Goal: Check status: Check status

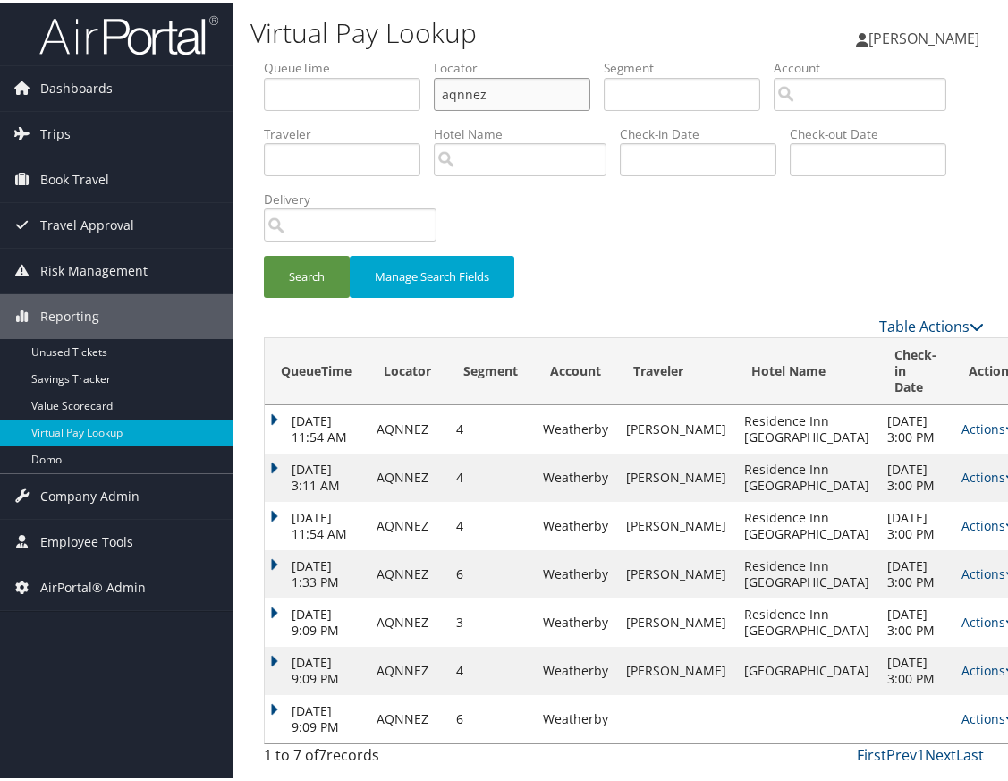
drag, startPoint x: 510, startPoint y: 94, endPoint x: 376, endPoint y: 151, distance: 145.0
click at [440, 87] on input "aqnnez" at bounding box center [512, 91] width 156 height 33
paste input "KJAJTO"
type input "KJAJTO"
click at [295, 278] on button "Search" at bounding box center [307, 274] width 86 height 42
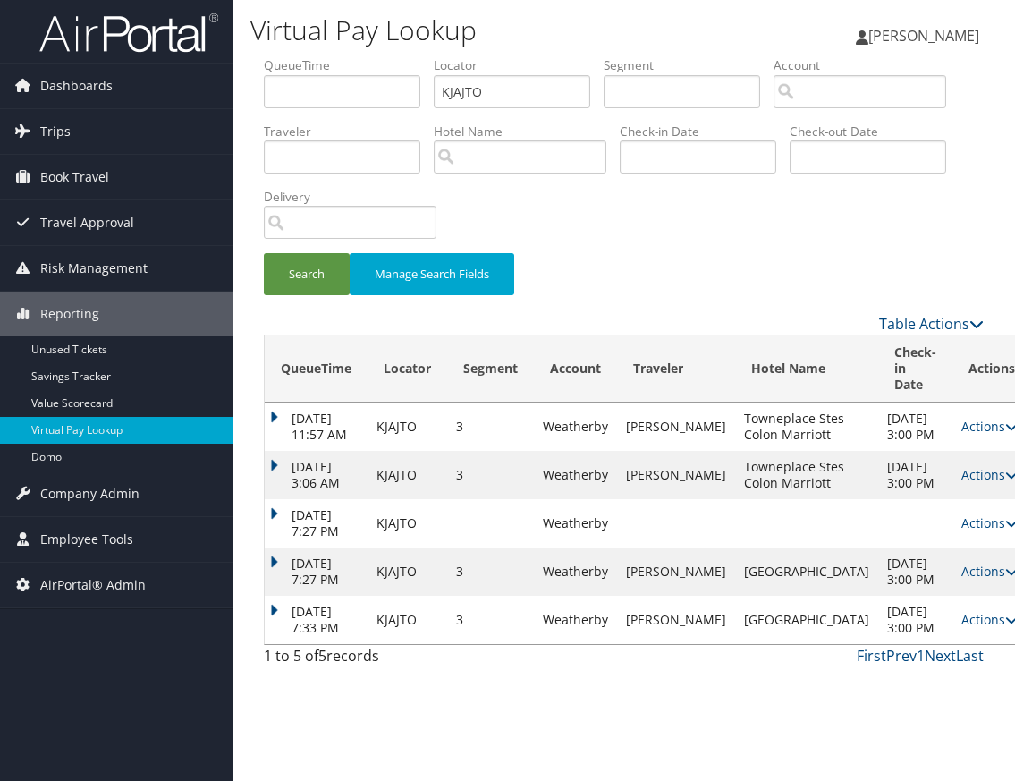
click at [290, 318] on div "Table Actions" at bounding box center [623, 323] width 747 height 21
click at [961, 628] on link "Actions" at bounding box center [989, 619] width 56 height 17
click at [901, 731] on link "Logs" at bounding box center [905, 732] width 113 height 30
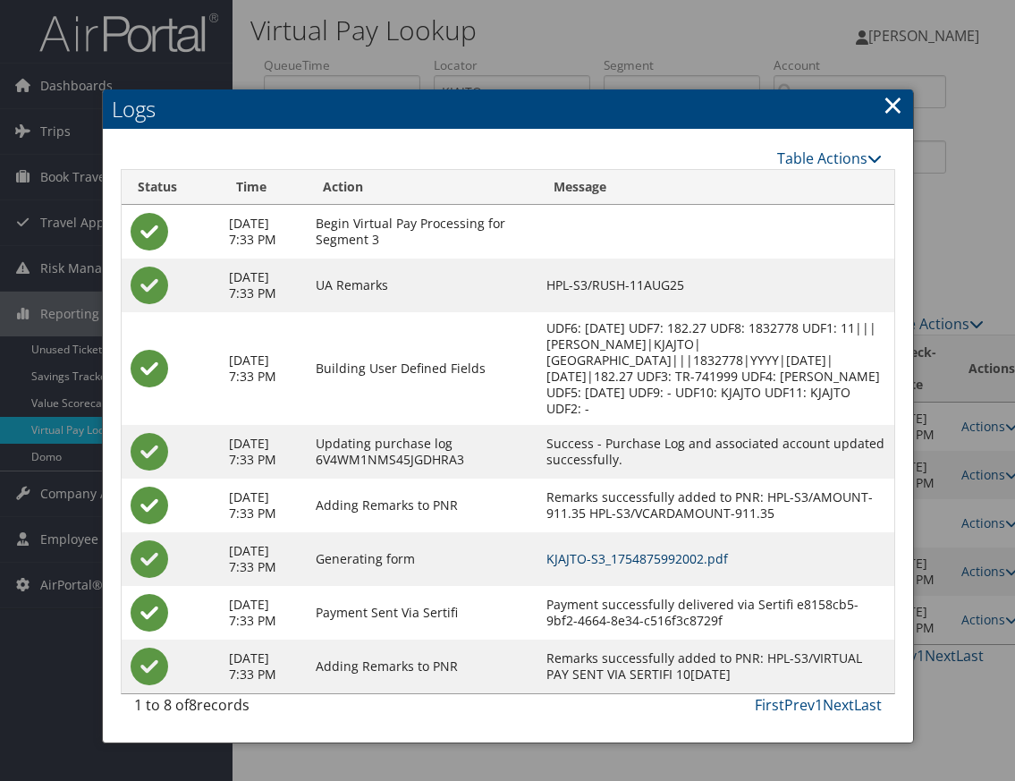
click at [688, 567] on link "KJAJTO-S3_1754875992002.pdf" at bounding box center [637, 558] width 182 height 17
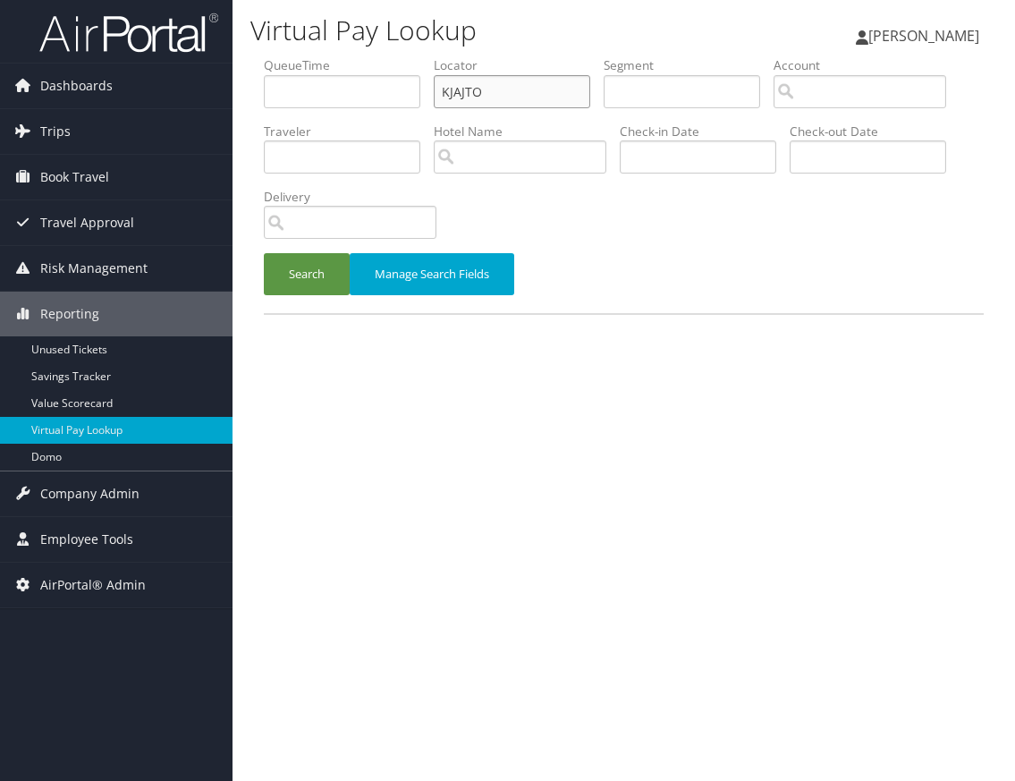
paste input "USZBJK"
drag, startPoint x: 500, startPoint y: 90, endPoint x: 424, endPoint y: 93, distance: 76.0
click at [424, 56] on ul "QueueTime Locator USZBJK Segment Account Traveler Hotel Name Check-in Date Chec…" at bounding box center [624, 56] width 720 height 0
type input "USZBJK"
click at [306, 282] on button "Search" at bounding box center [307, 274] width 86 height 42
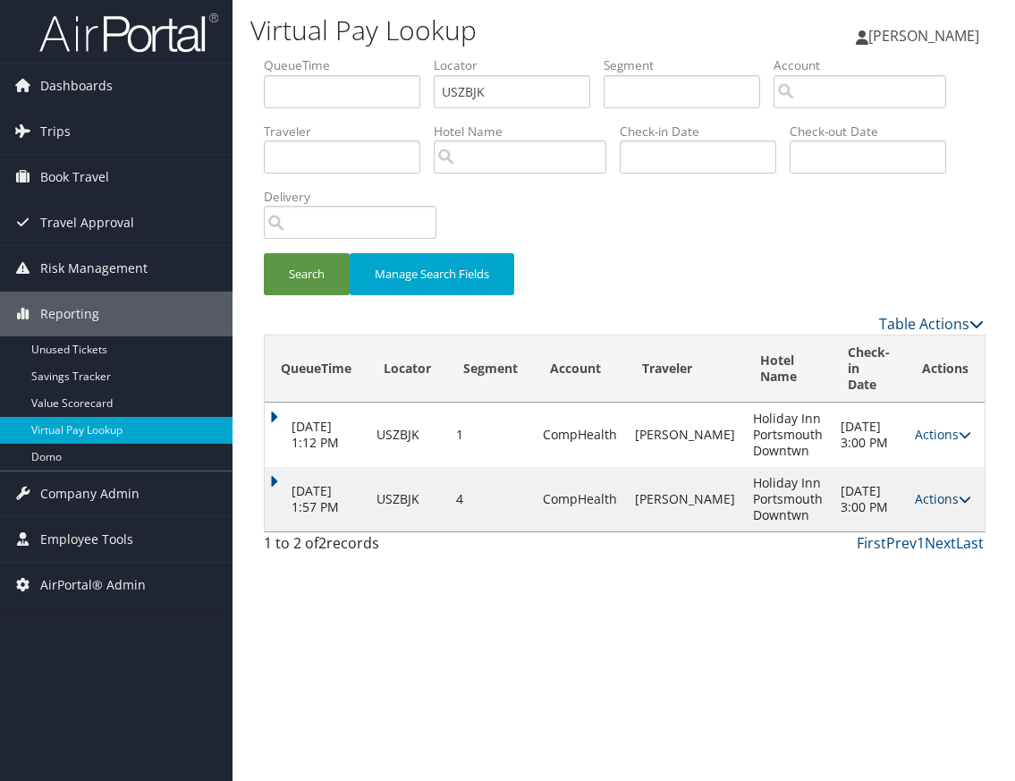
click at [938, 490] on link "Actions" at bounding box center [943, 498] width 56 height 17
click at [914, 539] on link "Logs" at bounding box center [905, 539] width 113 height 30
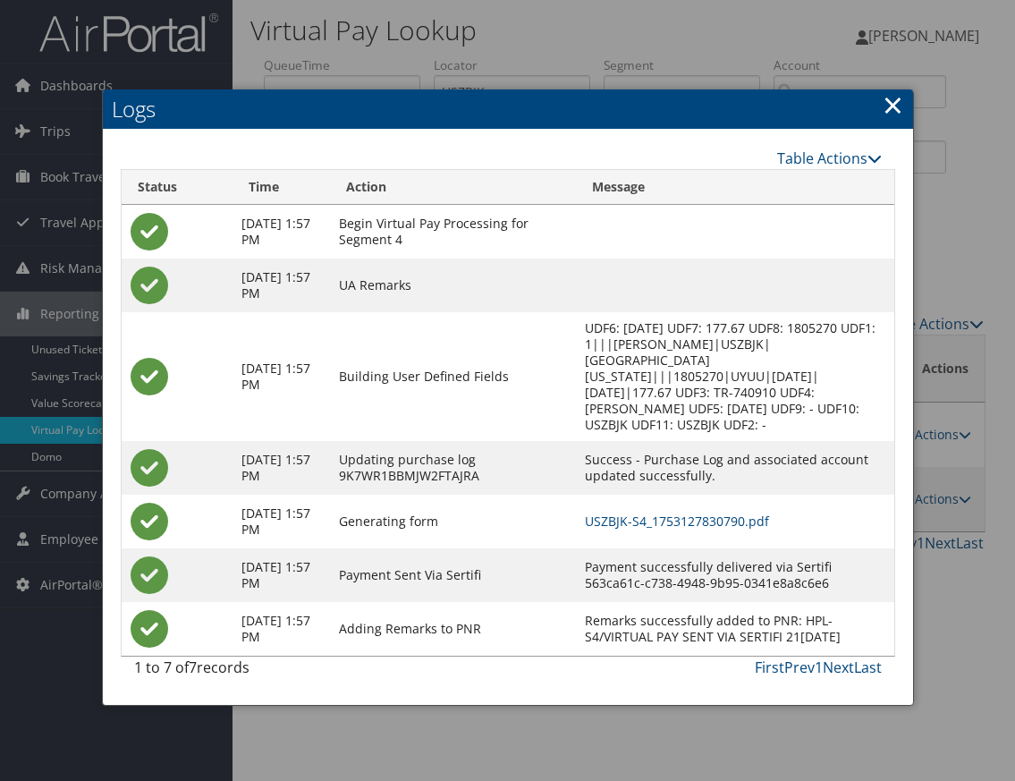
click at [886, 107] on link "×" at bounding box center [893, 105] width 21 height 36
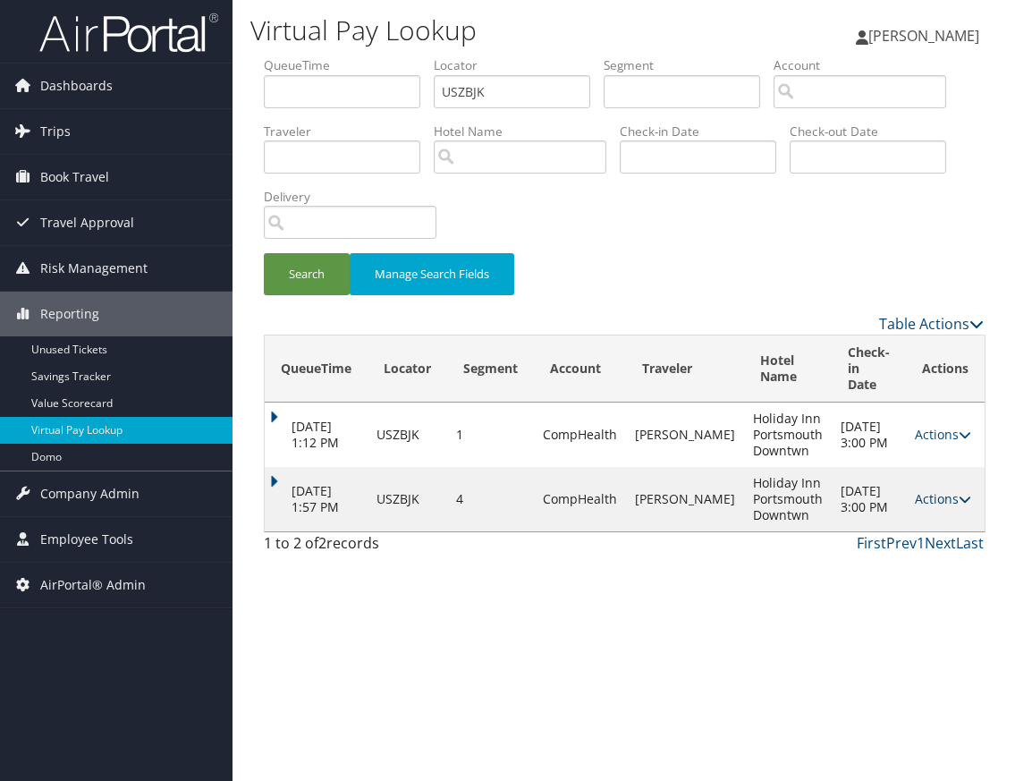
click at [959, 493] on icon at bounding box center [965, 499] width 13 height 13
click at [940, 490] on link "Actions" at bounding box center [943, 498] width 56 height 17
click at [949, 490] on link "Actions" at bounding box center [943, 498] width 56 height 17
click at [910, 546] on link "Logs" at bounding box center [905, 539] width 113 height 30
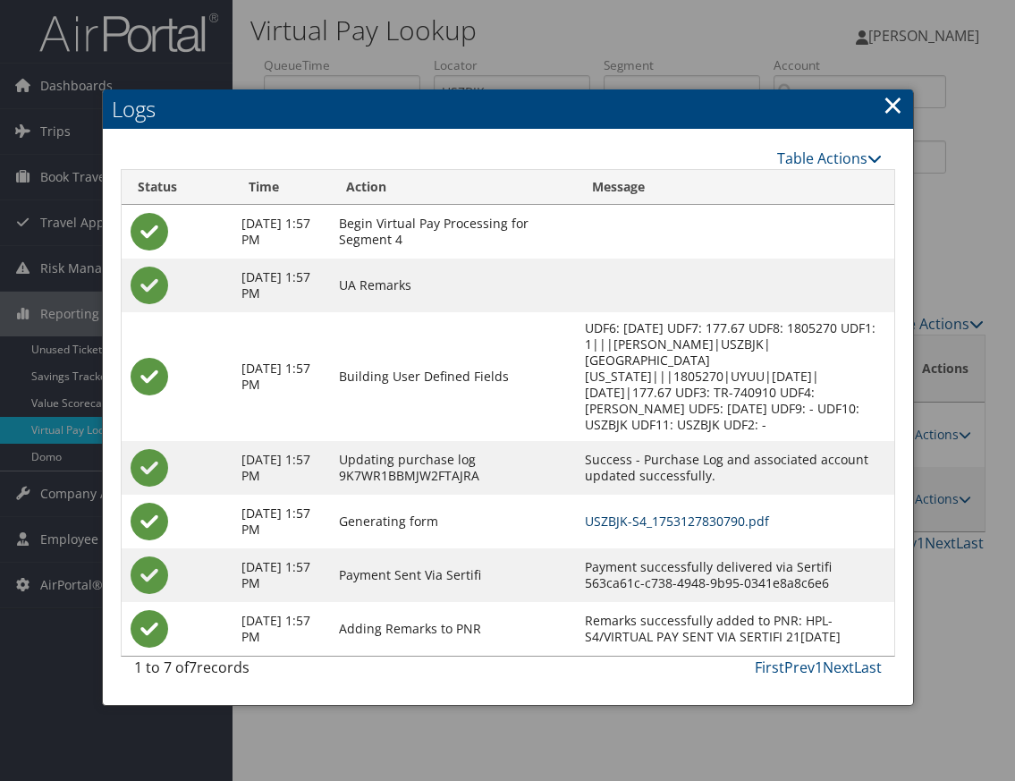
click at [640, 512] on link "USZBJK-S4_1753127830790.pdf" at bounding box center [677, 520] width 184 height 17
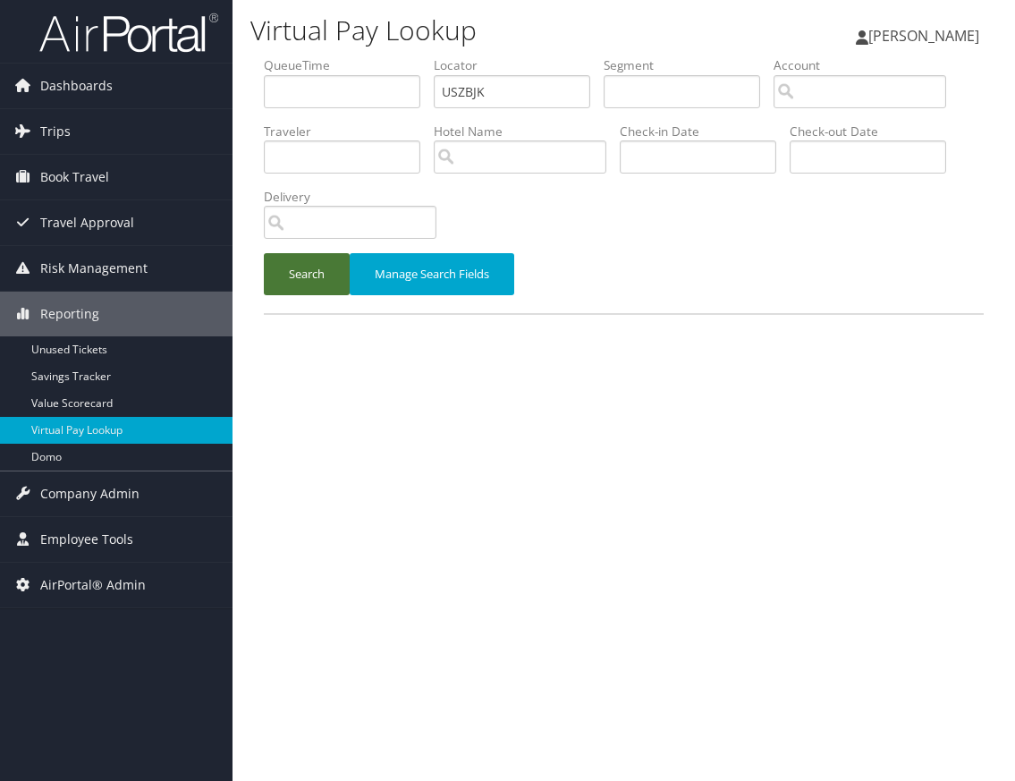
click at [300, 283] on button "Search" at bounding box center [307, 274] width 86 height 42
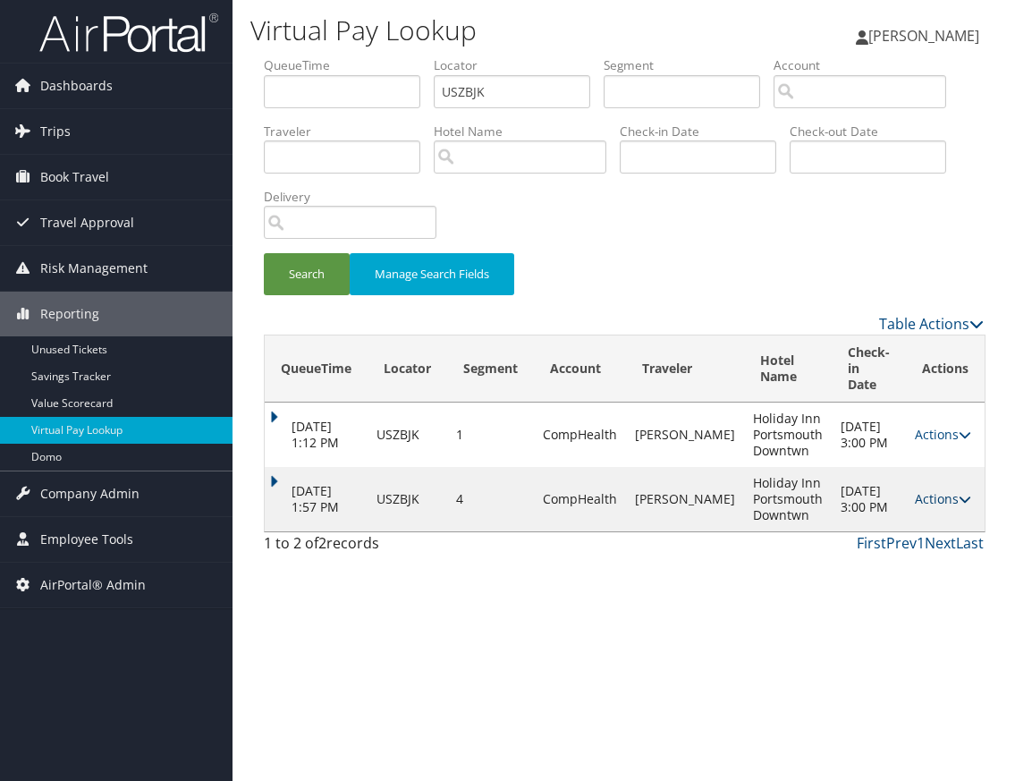
click at [940, 490] on link "Actions" at bounding box center [943, 498] width 56 height 17
click at [902, 506] on link "Resend" at bounding box center [905, 509] width 113 height 30
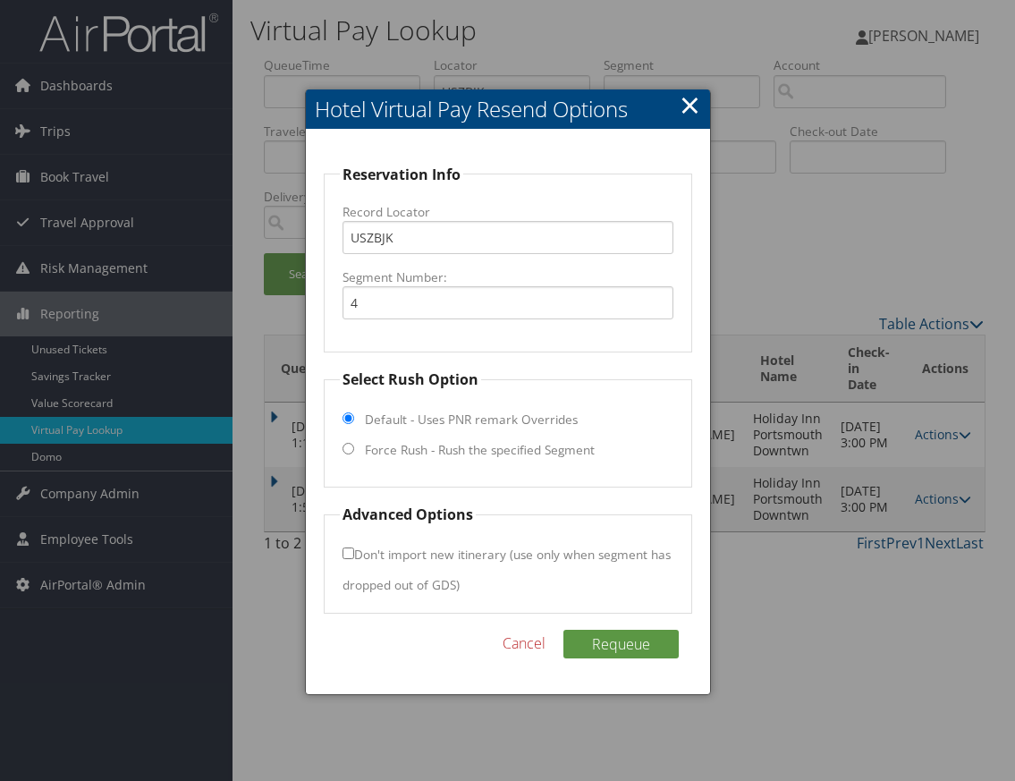
click at [350, 452] on input "Force Rush - Rush the specified Segment" at bounding box center [348, 449] width 12 height 12
radio input "true"
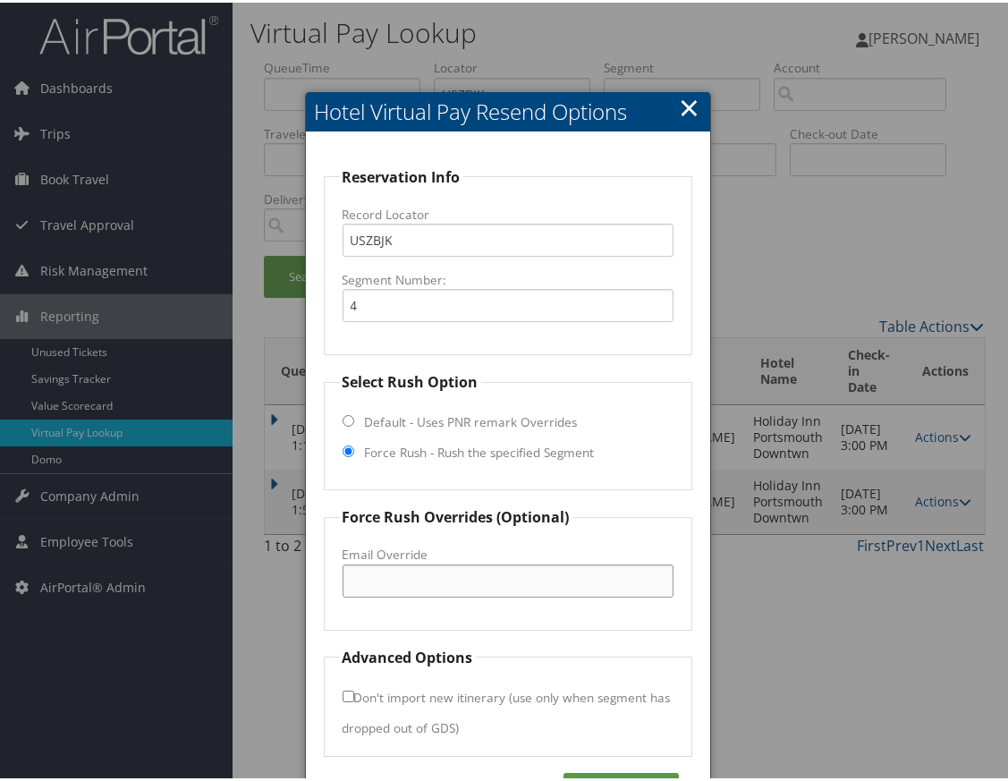
click at [376, 574] on input "Email Override" at bounding box center [507, 578] width 331 height 33
click at [534, 579] on input "Email Override" at bounding box center [507, 578] width 331 height 33
paste input "[EMAIL_ADDRESS][DOMAIN_NAME]"
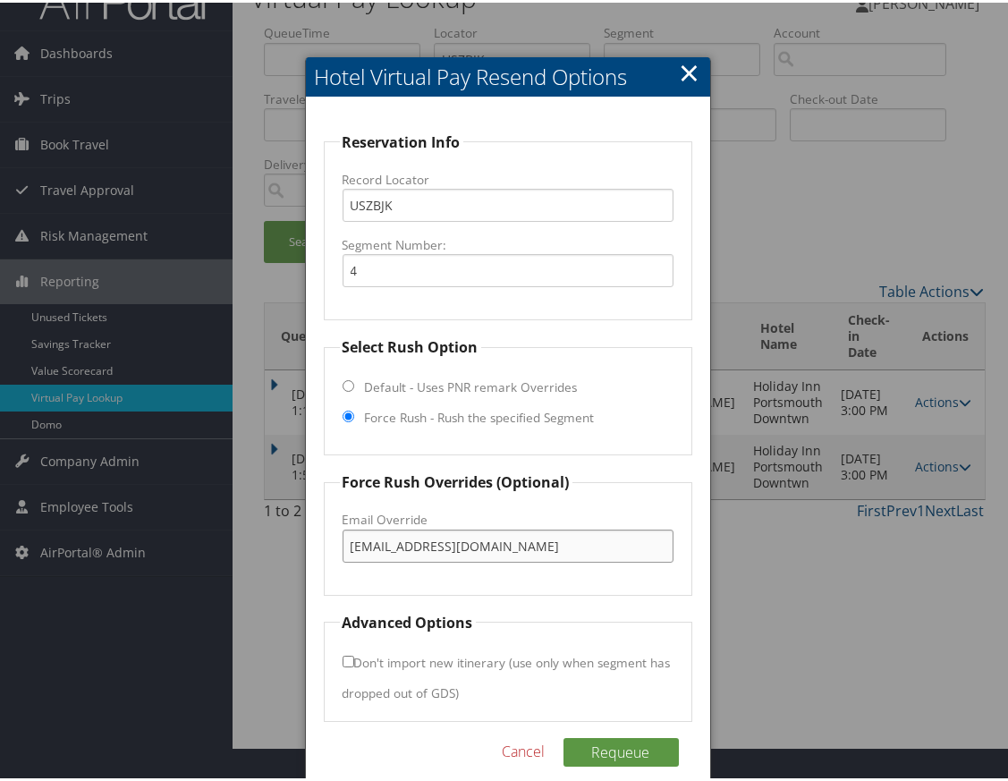
scroll to position [55, 0]
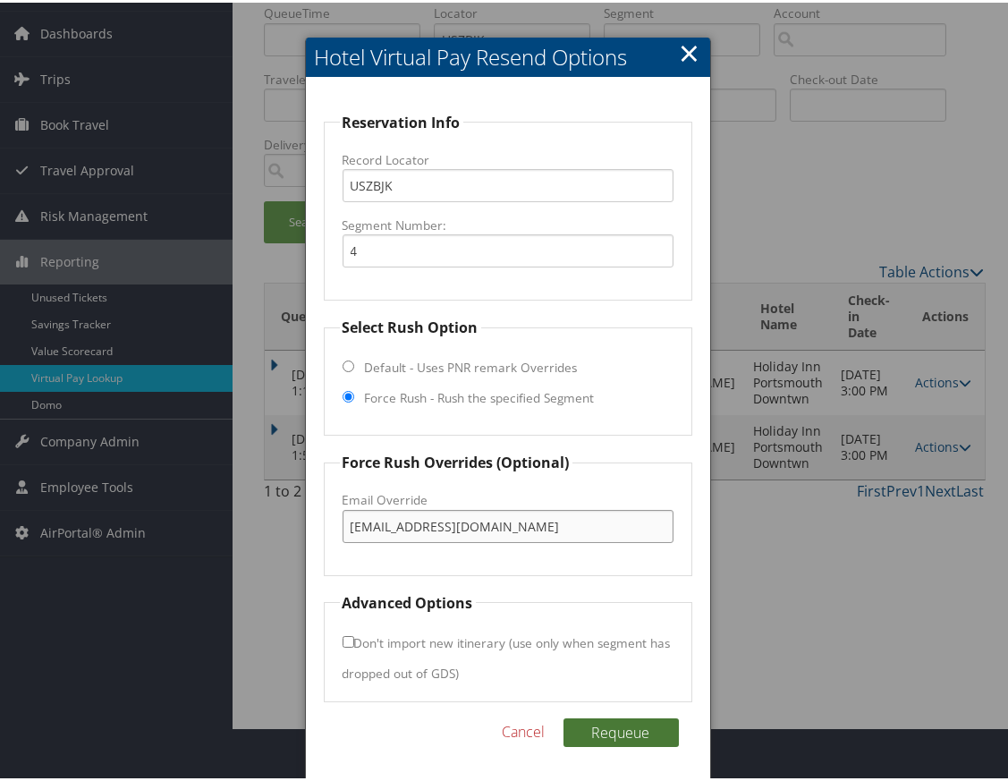
type input "[EMAIL_ADDRESS][DOMAIN_NAME]"
click at [636, 720] on button "Requeue" at bounding box center [620, 729] width 115 height 29
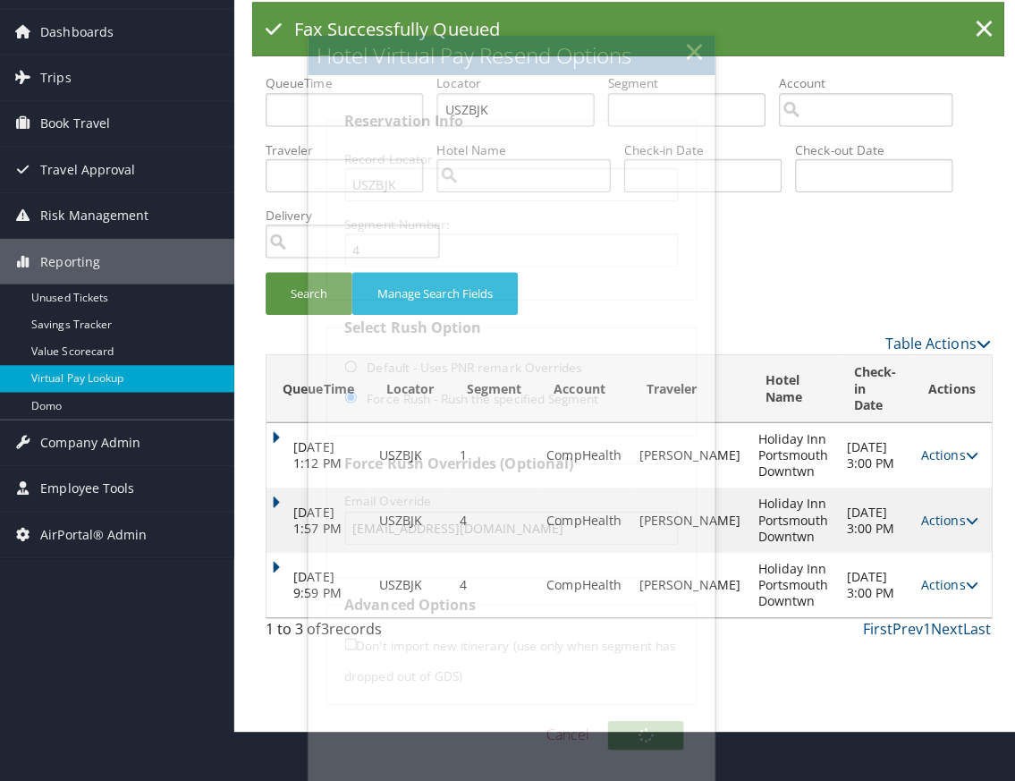
scroll to position [0, 0]
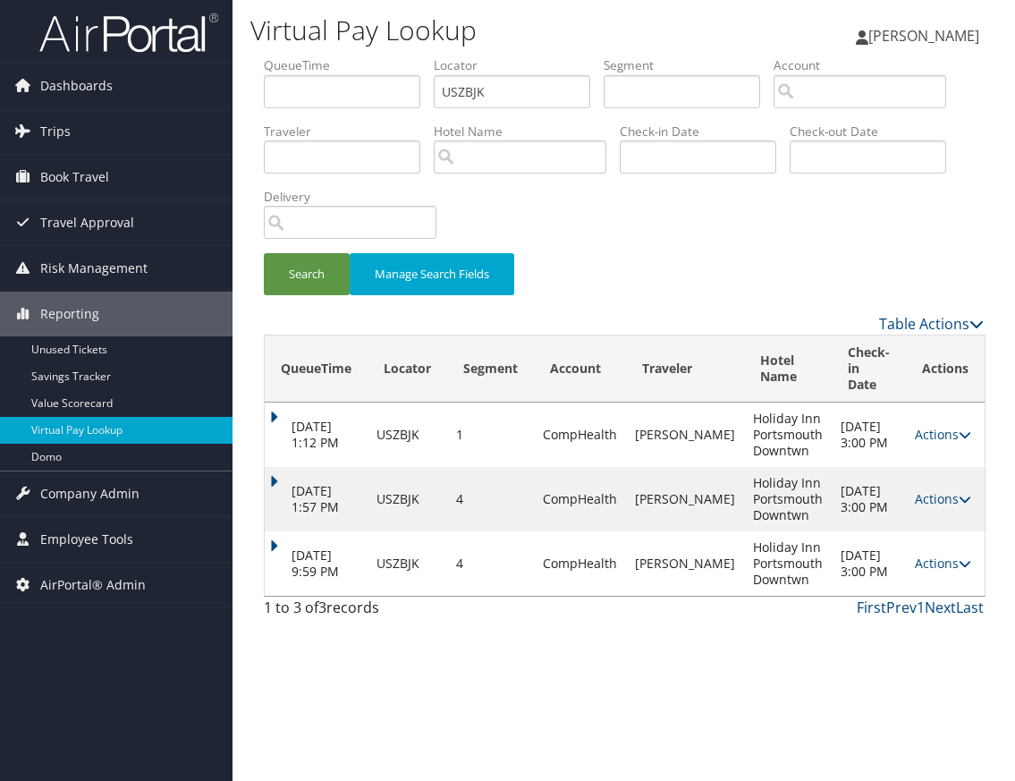
click at [292, 677] on div "Virtual Pay Lookup [PERSON_NAME] [PERSON_NAME] My Settings Travel Agency Contac…" at bounding box center [623, 390] width 782 height 781
click at [264, 679] on div "Virtual Pay Lookup [PERSON_NAME] [PERSON_NAME] My Settings Travel Agency Contac…" at bounding box center [623, 390] width 782 height 781
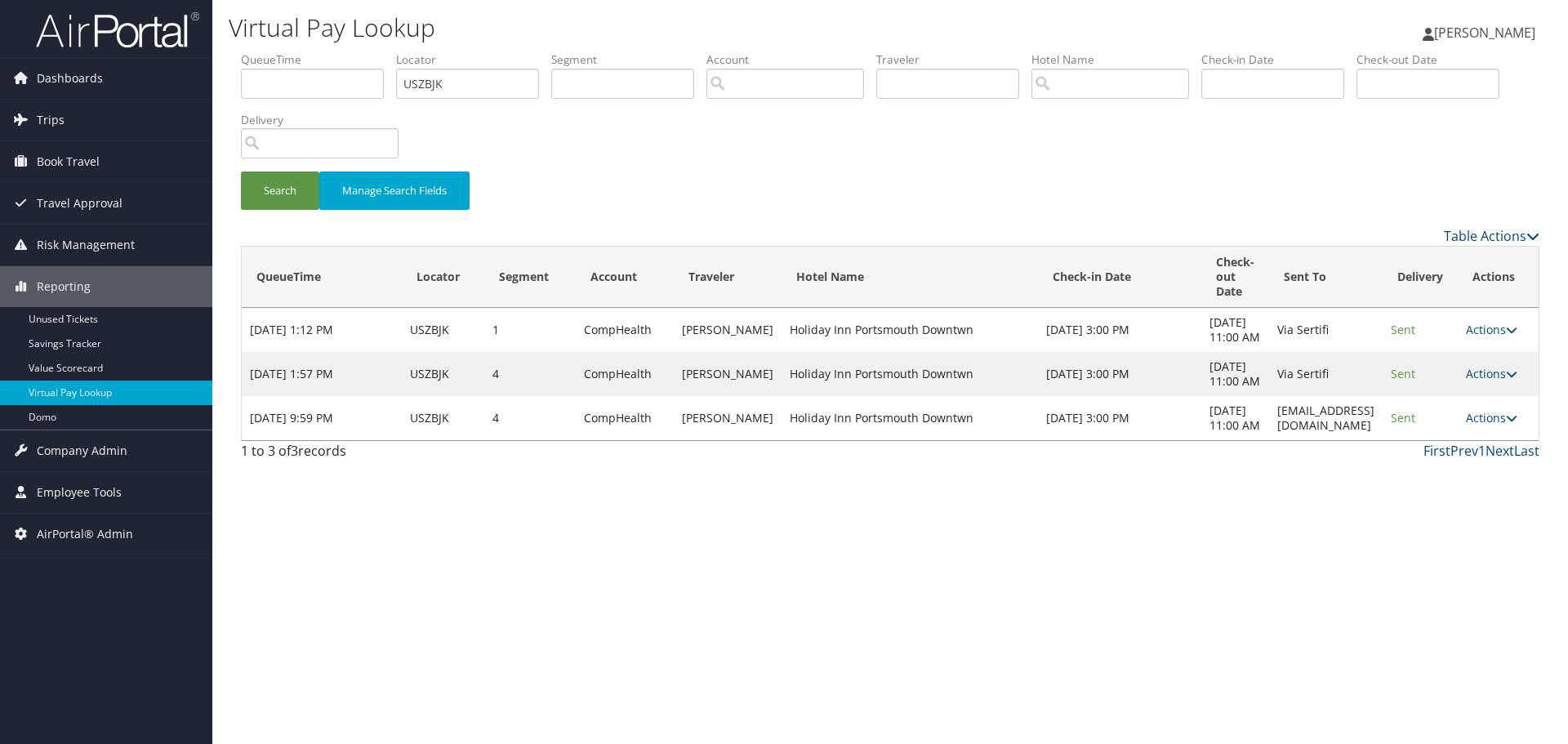
click at [926, 645] on div "Virtual Pay Lookup [PERSON_NAME] [PERSON_NAME] My Settings Travel Agency Contac…" at bounding box center [889, 372] width 1355 height 744
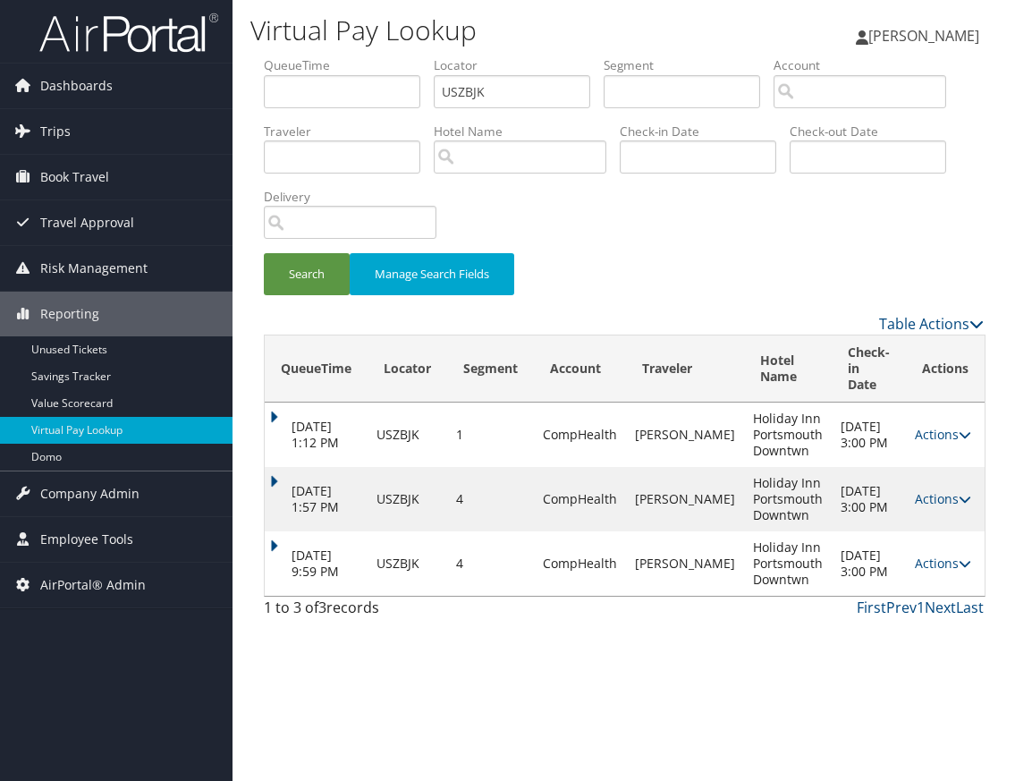
click at [307, 676] on div "Virtual Pay Lookup [PERSON_NAME] [PERSON_NAME] My Settings Travel Agency Contac…" at bounding box center [623, 390] width 782 height 781
click at [957, 554] on link "Actions" at bounding box center [943, 562] width 56 height 17
click at [911, 606] on link "Logs" at bounding box center [905, 603] width 113 height 30
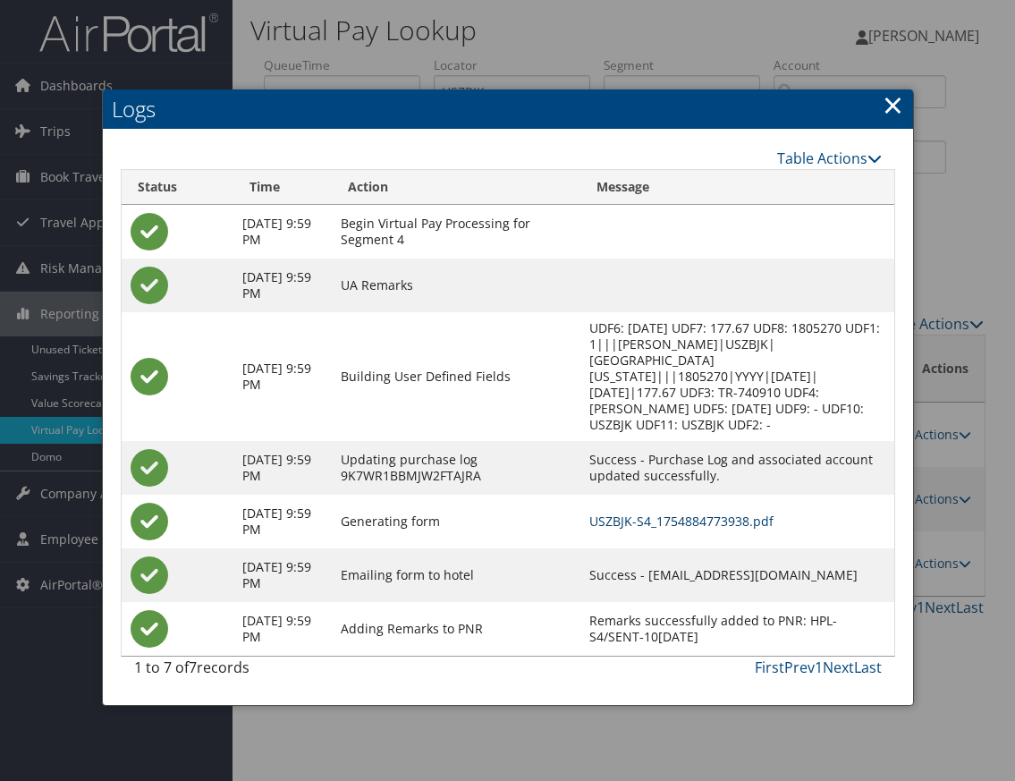
click at [674, 529] on link "USZBJK-S4_1754884773938.pdf" at bounding box center [681, 520] width 184 height 17
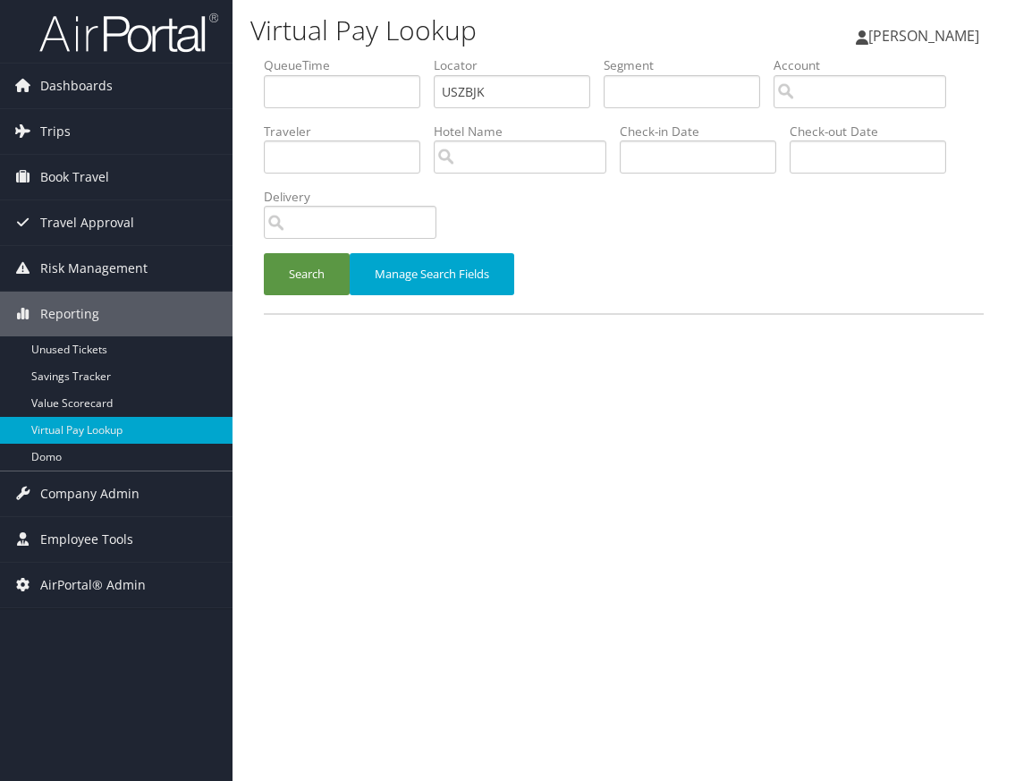
click at [280, 461] on div "Virtual Pay Lookup [PERSON_NAME] [PERSON_NAME] My Settings Travel Agency Contac…" at bounding box center [623, 390] width 782 height 781
drag, startPoint x: 503, startPoint y: 98, endPoint x: 443, endPoint y: 97, distance: 59.9
click at [443, 97] on input "USZBJK" at bounding box center [512, 91] width 156 height 33
